Goal: Task Accomplishment & Management: Use online tool/utility

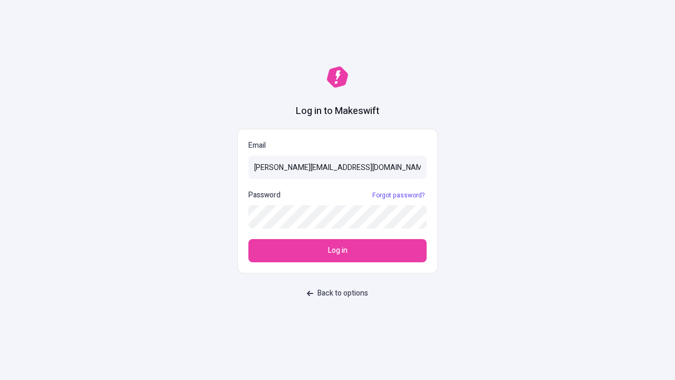
type input "[PERSON_NAME][EMAIL_ADDRESS][DOMAIN_NAME]"
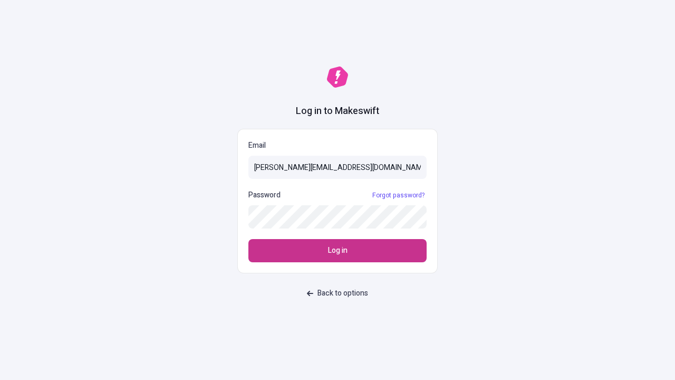
click at [338, 251] on span "Log in" at bounding box center [338, 251] width 20 height 12
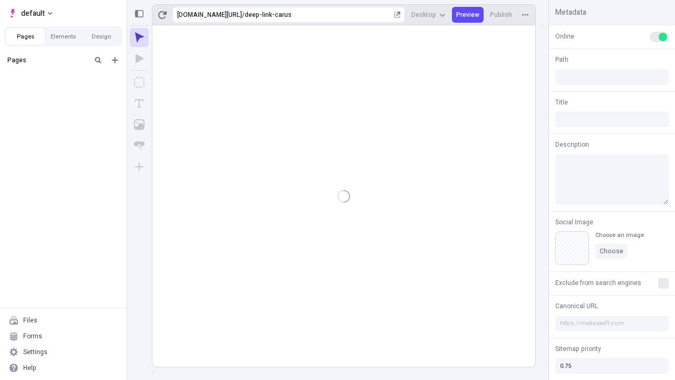
type input "/deep-link-carus"
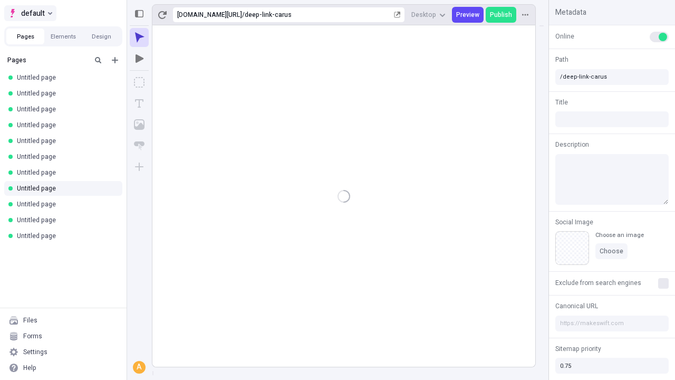
click at [30, 13] on span "default" at bounding box center [33, 13] width 24 height 13
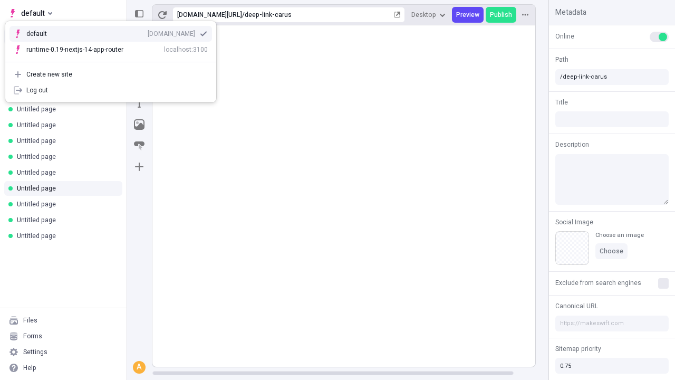
click at [148, 32] on div "[DOMAIN_NAME]" at bounding box center [171, 34] width 47 height 8
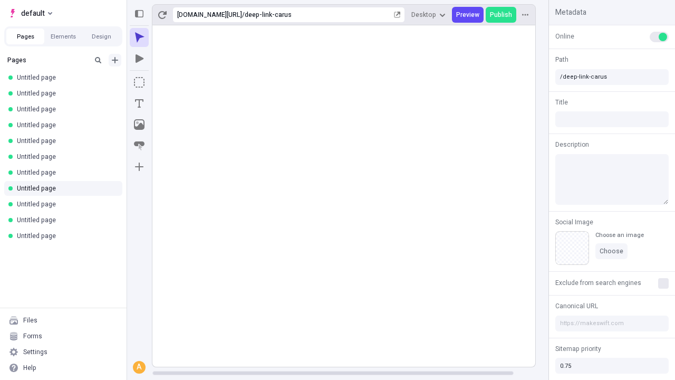
click at [115, 60] on icon "Add new" at bounding box center [115, 60] width 6 height 6
click at [171, 82] on span "Blank page" at bounding box center [177, 82] width 65 height 8
type input "/deep-link-carus"
type input "/page"
